Goal: Check status: Check status

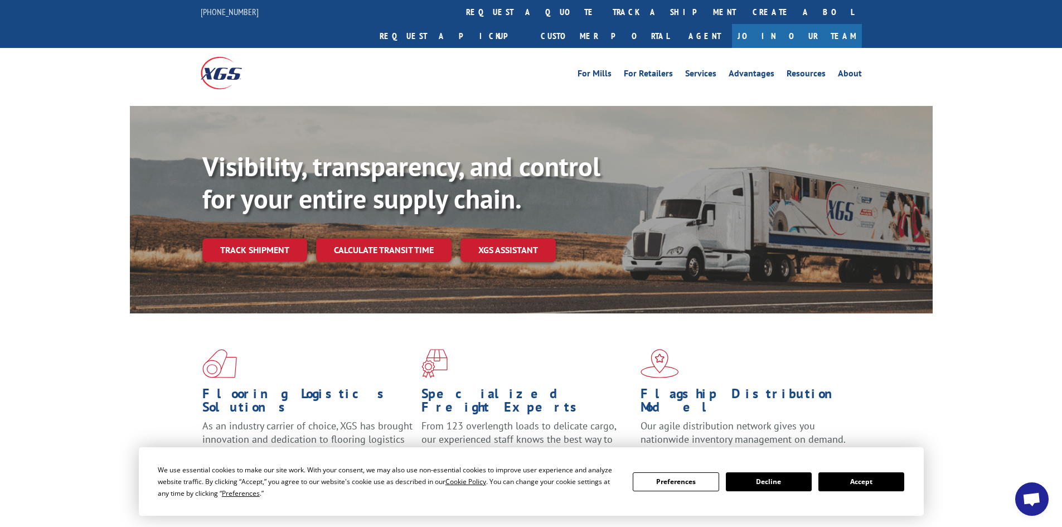
click at [889, 475] on button "Accept" at bounding box center [861, 481] width 86 height 19
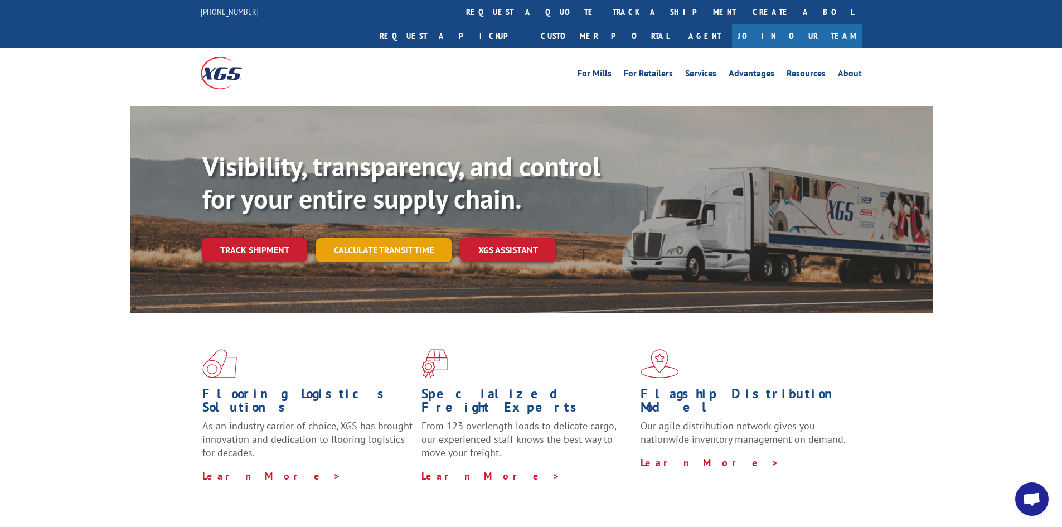
click at [347, 238] on link "Calculate transit time" at bounding box center [383, 250] width 135 height 24
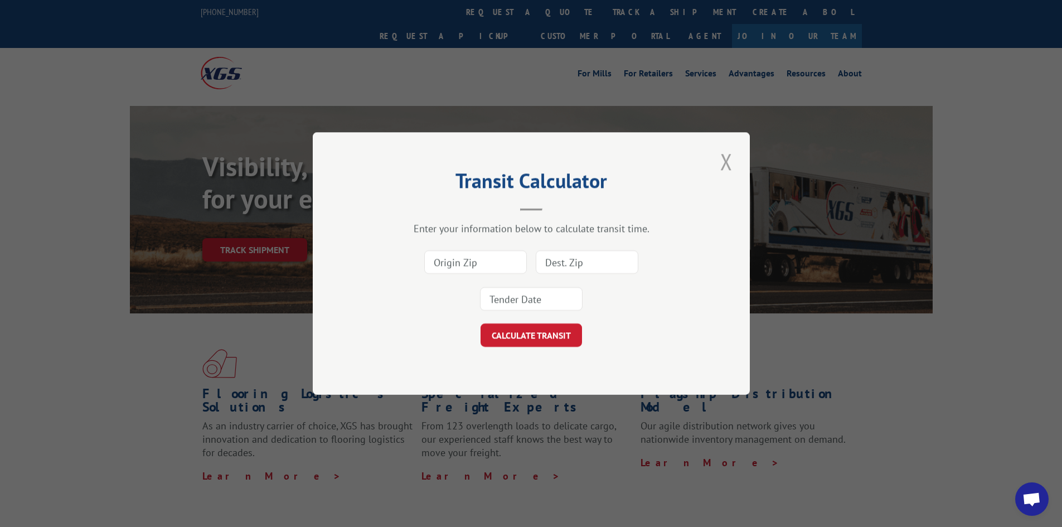
click at [723, 153] on button "Close modal" at bounding box center [726, 161] width 19 height 31
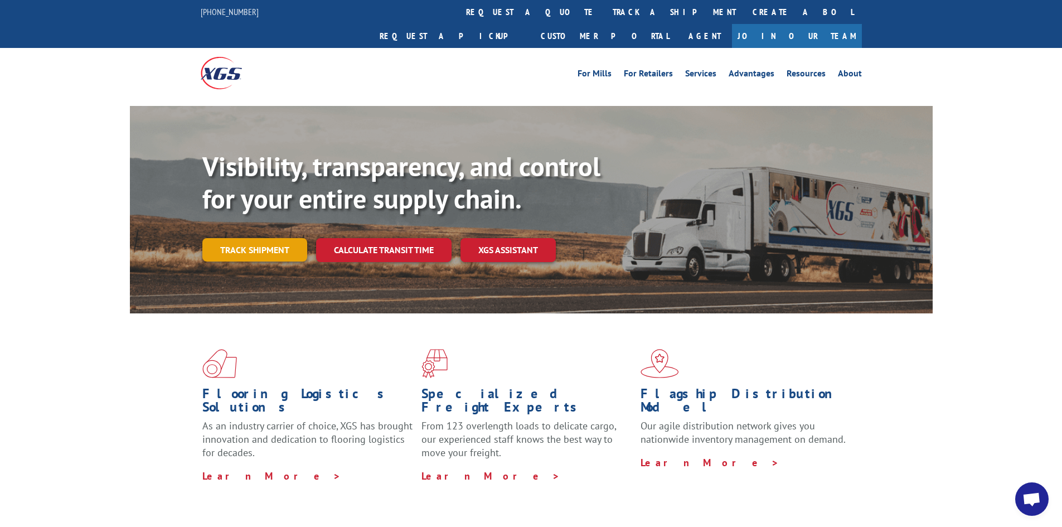
click at [236, 238] on link "Track shipment" at bounding box center [254, 249] width 105 height 23
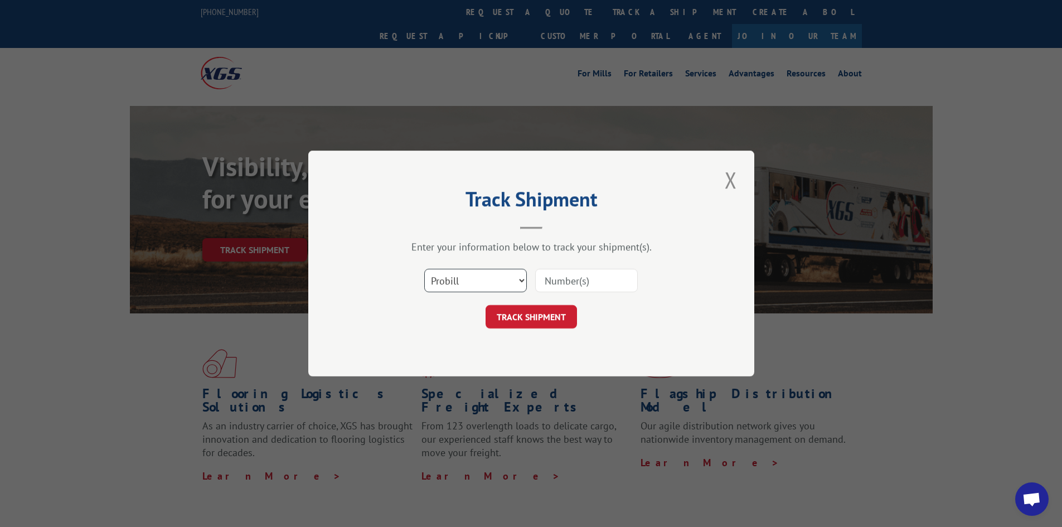
click at [446, 279] on select "Select category... Probill BOL PO" at bounding box center [475, 280] width 103 height 23
select select "po"
click at [424, 269] on select "Select category... Probill BOL PO" at bounding box center [475, 280] width 103 height 23
click at [571, 279] on input at bounding box center [586, 280] width 103 height 23
paste input "62546072"
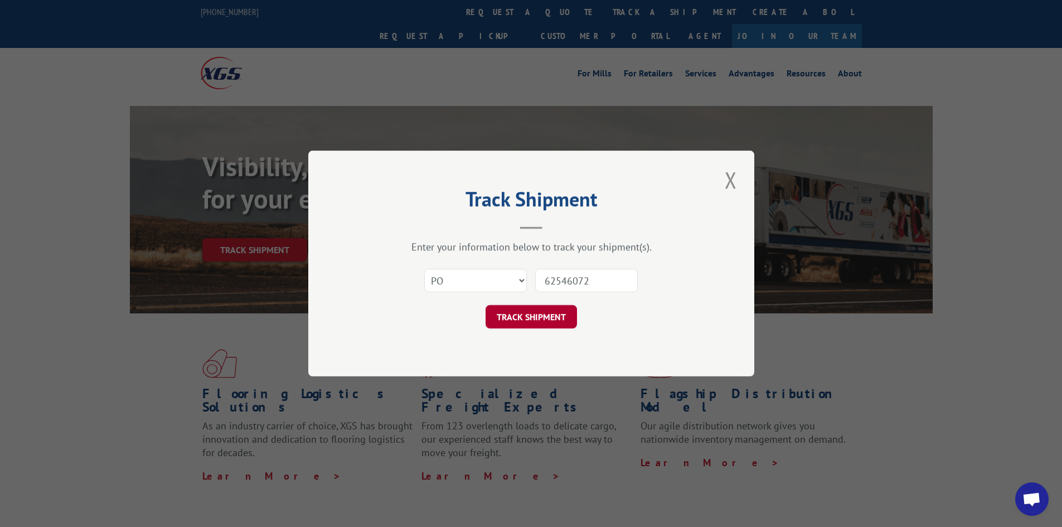
type input "62546072"
click at [537, 312] on button "TRACK SHIPMENT" at bounding box center [531, 316] width 91 height 23
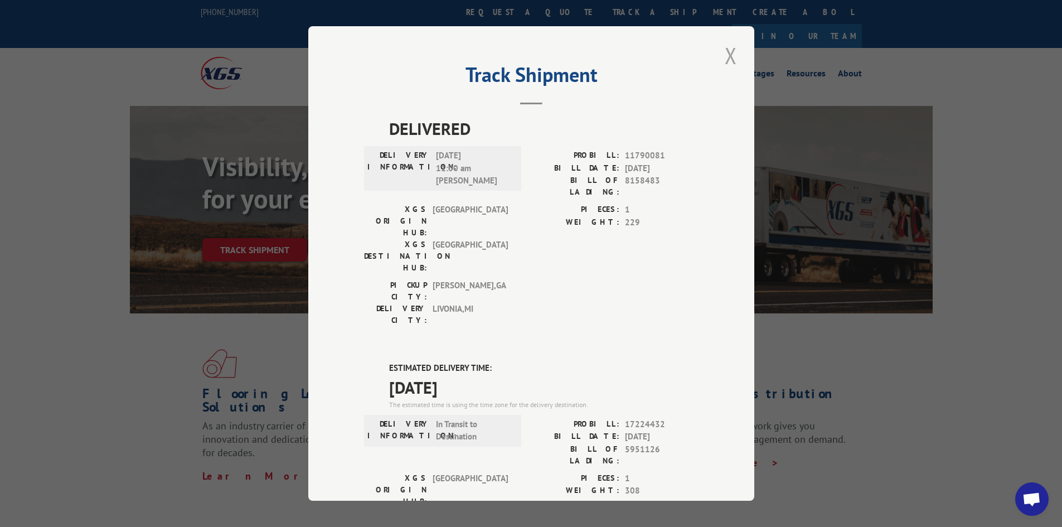
click at [727, 47] on button "Close modal" at bounding box center [730, 55] width 19 height 31
